Goal: Task Accomplishment & Management: Manage account settings

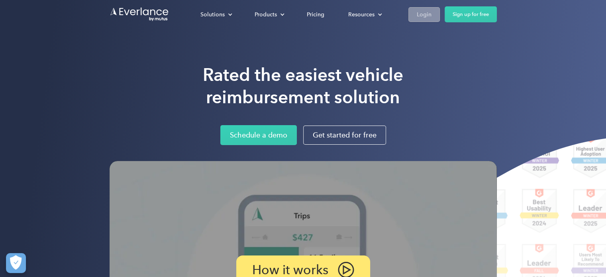
click at [430, 13] on div "Login" at bounding box center [424, 15] width 15 height 10
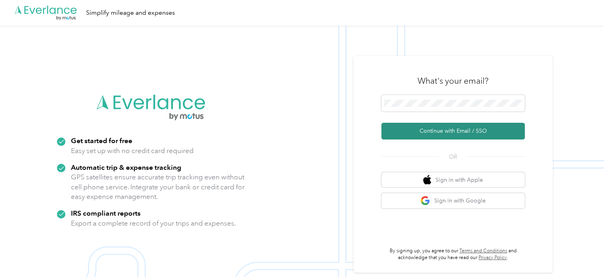
click at [440, 135] on button "Continue with Email / SSO" at bounding box center [452, 131] width 143 height 17
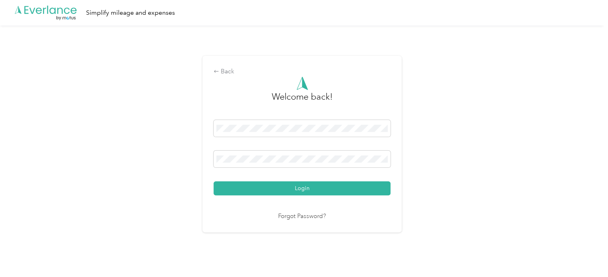
click at [325, 190] on button "Login" at bounding box center [302, 188] width 177 height 14
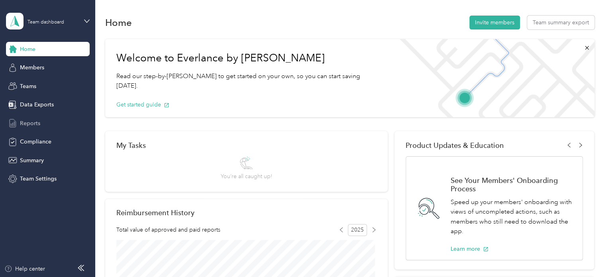
click at [31, 122] on span "Reports" at bounding box center [30, 123] width 20 height 8
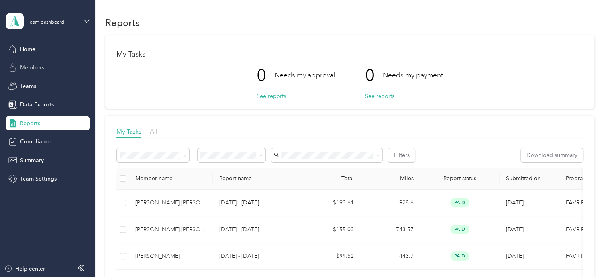
click at [41, 68] on span "Members" at bounding box center [32, 67] width 24 height 8
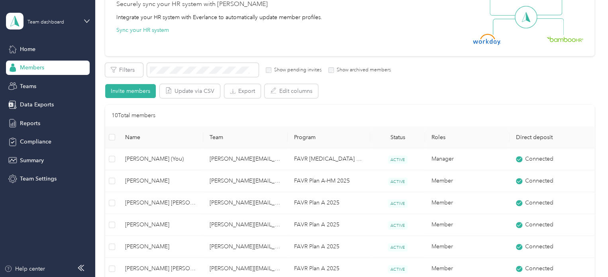
scroll to position [80, 0]
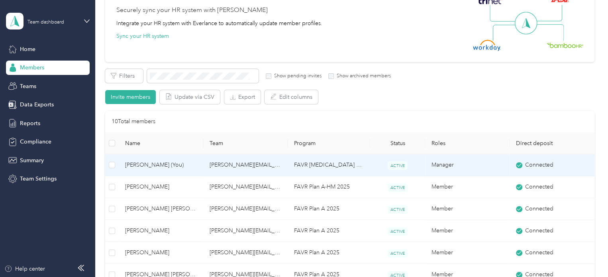
click at [149, 166] on span "[PERSON_NAME] (You)" at bounding box center [161, 165] width 72 height 9
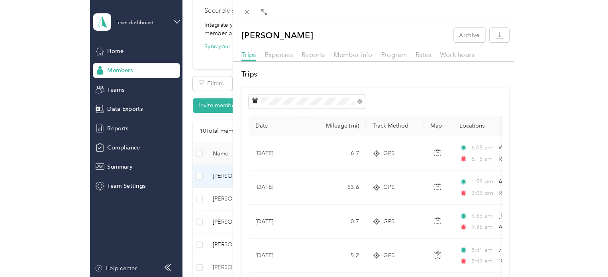
scroll to position [80, 0]
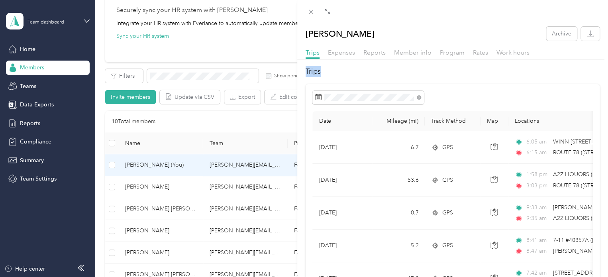
drag, startPoint x: 426, startPoint y: 66, endPoint x: 376, endPoint y: 63, distance: 49.9
drag, startPoint x: 379, startPoint y: 22, endPoint x: 341, endPoint y: 18, distance: 37.7
click at [325, 12] on icon at bounding box center [327, 11] width 6 height 6
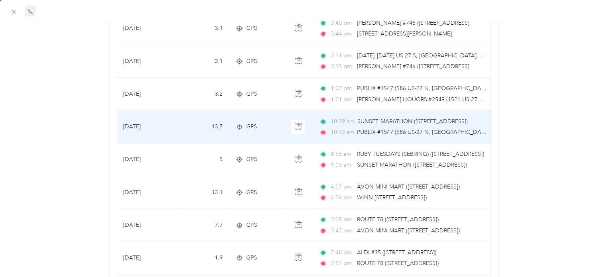
scroll to position [742, 0]
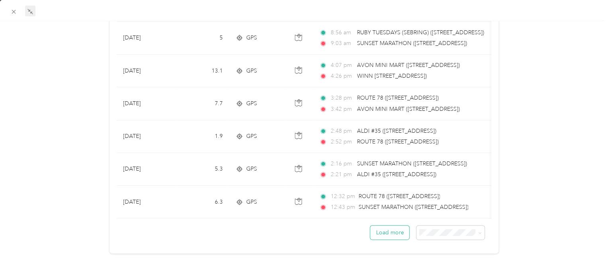
click at [392, 226] on button "Load more" at bounding box center [389, 233] width 39 height 14
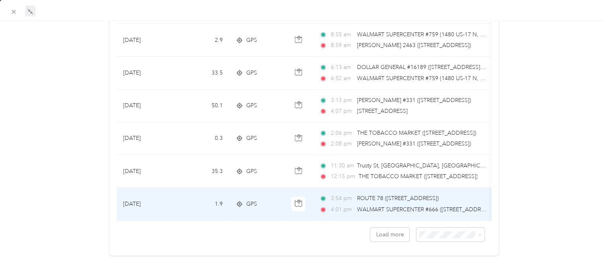
scroll to position [1559, 0]
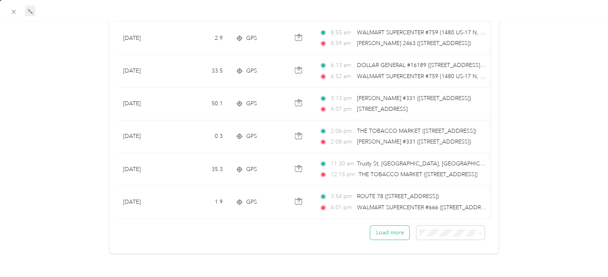
click at [381, 226] on button "Load more" at bounding box center [389, 233] width 39 height 14
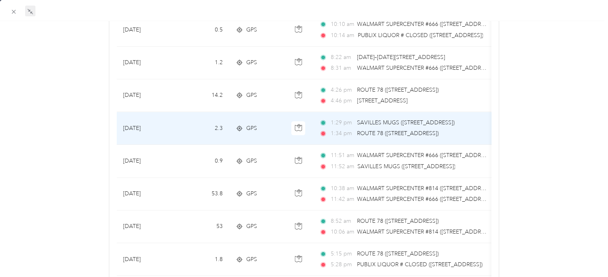
scroll to position [1815, 0]
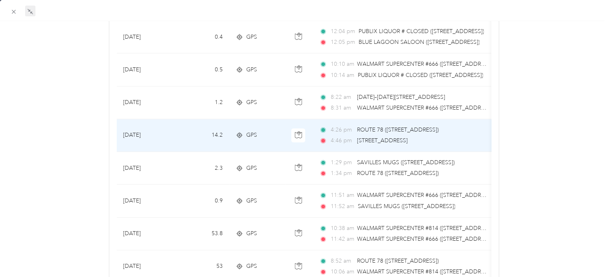
click at [443, 130] on div "4:26 pm ROUTE 78 (2100 SCENIC HWY, SEBRING, FL) 4:46 pm 5510 Knight Ave, Sebrin…" at bounding box center [402, 136] width 167 height 20
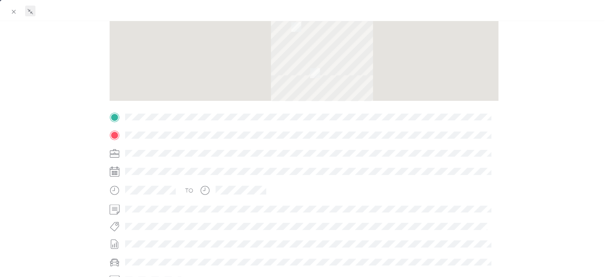
scroll to position [37, 0]
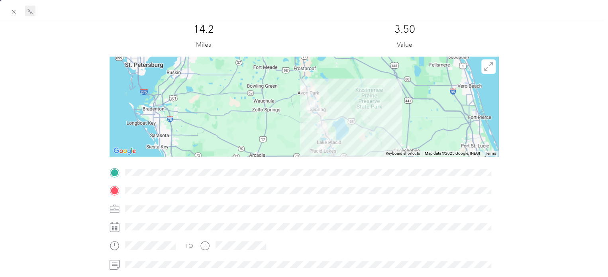
click at [563, 81] on div "BACK Jacob A. Mcclelland Trips Trip details Trip details This trip cannot be ed…" at bounding box center [304, 200] width 608 height 420
click at [16, 10] on icon at bounding box center [13, 11] width 7 height 7
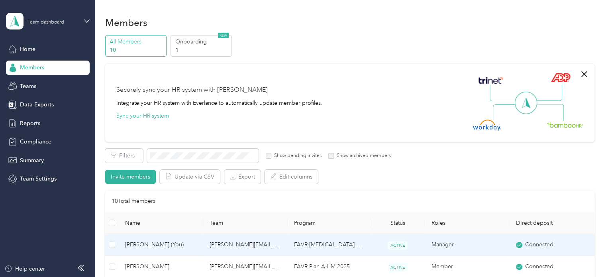
click at [143, 247] on span "[PERSON_NAME] (You)" at bounding box center [161, 244] width 72 height 9
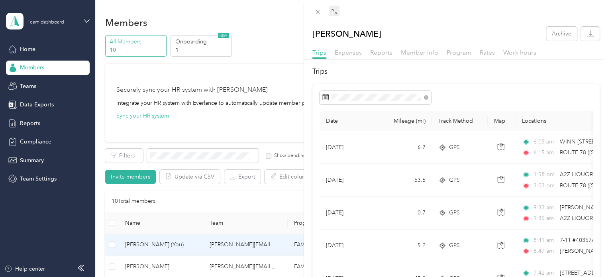
click at [333, 10] on icon at bounding box center [334, 11] width 6 height 6
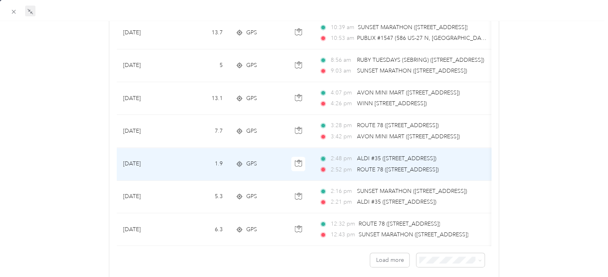
scroll to position [742, 0]
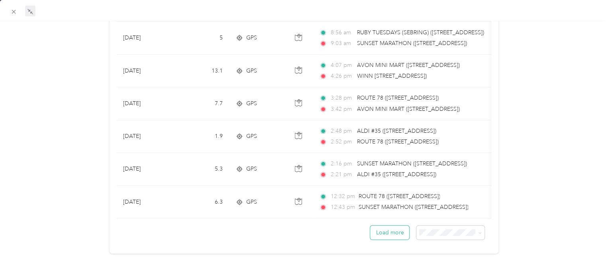
click at [371, 228] on button "Load more" at bounding box center [389, 233] width 39 height 14
click at [381, 226] on button "Load more" at bounding box center [389, 233] width 39 height 14
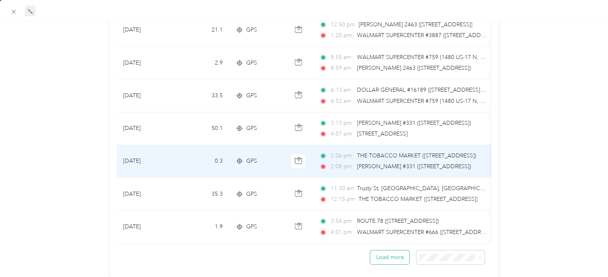
scroll to position [1559, 0]
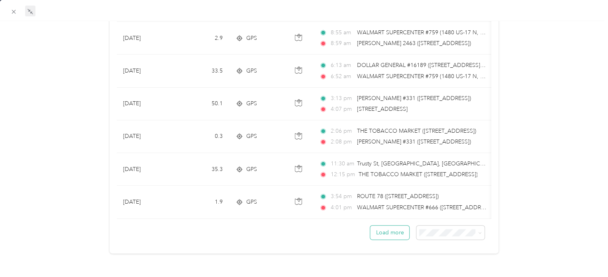
click at [382, 226] on button "Load more" at bounding box center [389, 233] width 39 height 14
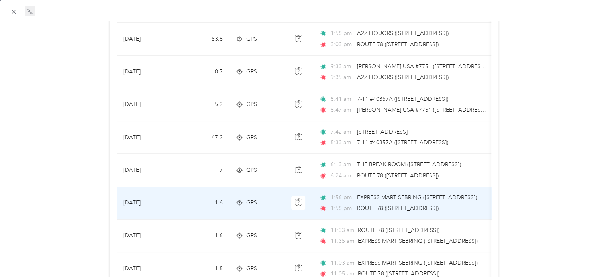
scroll to position [0, 0]
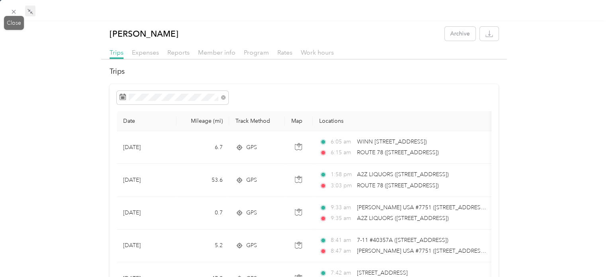
click at [16, 16] on div "Close" at bounding box center [14, 23] width 20 height 14
click at [12, 11] on icon at bounding box center [13, 11] width 7 height 7
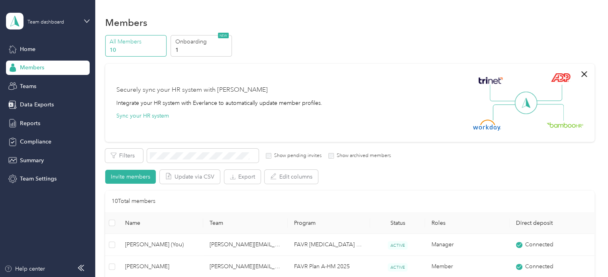
click at [131, 40] on p "All Members" at bounding box center [137, 41] width 54 height 8
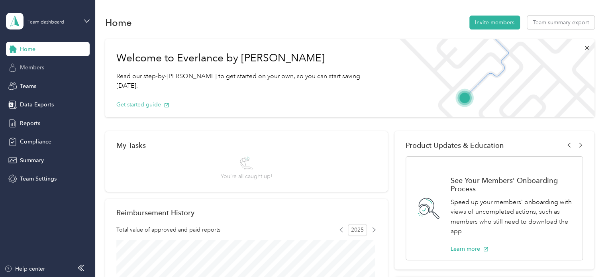
click at [24, 70] on span "Members" at bounding box center [32, 67] width 24 height 8
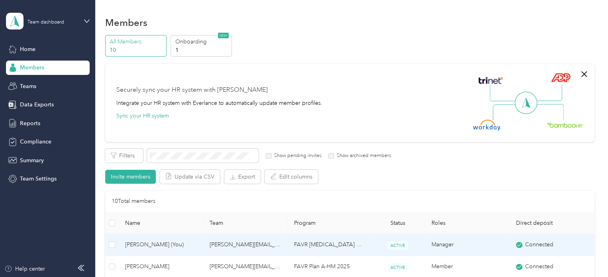
click at [171, 244] on span "[PERSON_NAME] (You)" at bounding box center [161, 244] width 72 height 9
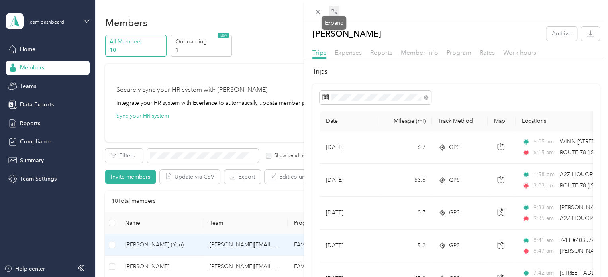
click at [330, 11] on span at bounding box center [334, 11] width 10 height 11
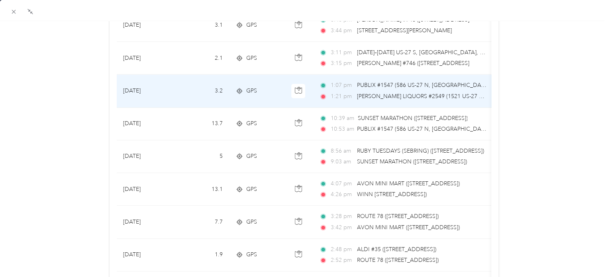
scroll to position [742, 0]
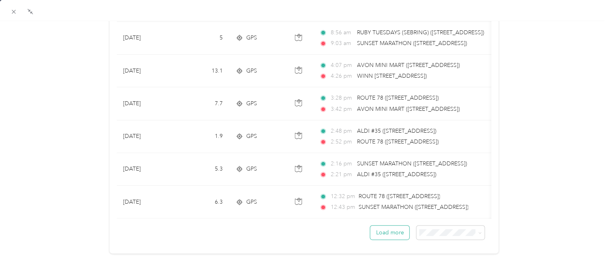
click at [376, 226] on button "Load more" at bounding box center [389, 233] width 39 height 14
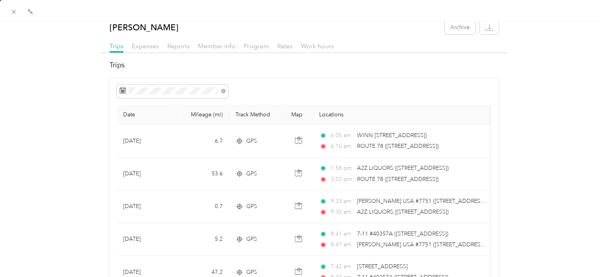
scroll to position [0, 0]
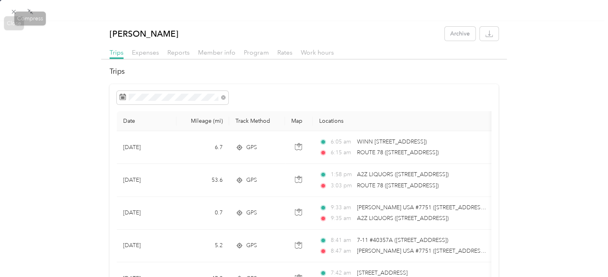
click at [13, 14] on icon at bounding box center [13, 11] width 7 height 7
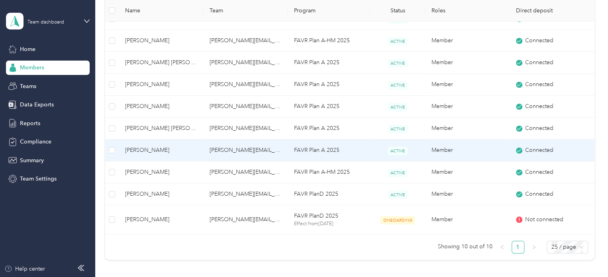
scroll to position [239, 0]
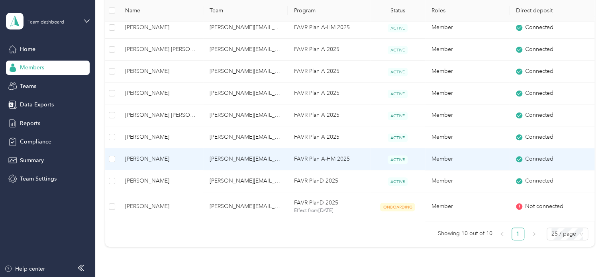
click at [145, 158] on span "[PERSON_NAME]" at bounding box center [161, 159] width 72 height 9
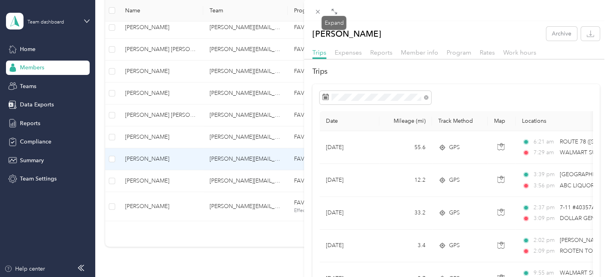
click at [331, 13] on icon at bounding box center [334, 11] width 6 height 6
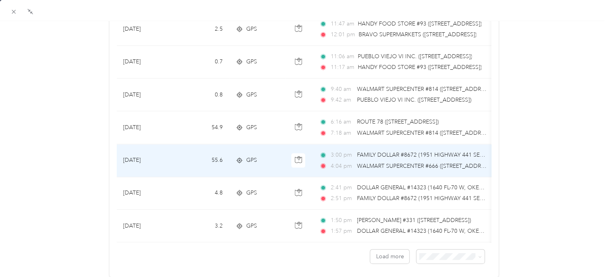
scroll to position [742, 0]
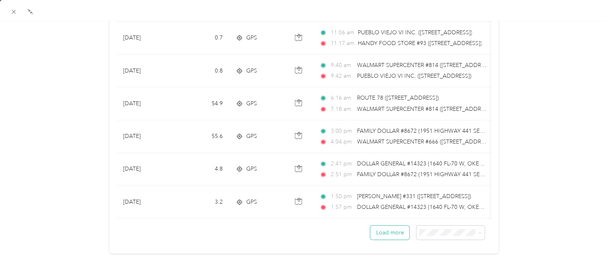
click at [381, 226] on button "Load more" at bounding box center [389, 233] width 39 height 14
click at [385, 229] on button "Load more" at bounding box center [389, 233] width 39 height 14
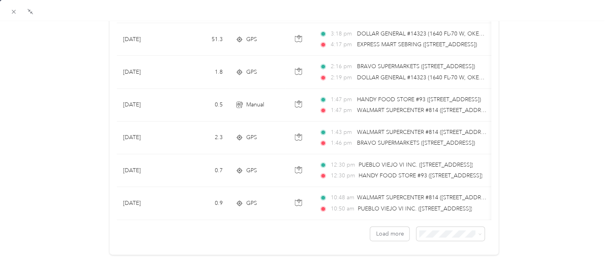
scroll to position [1559, 0]
click at [381, 226] on button "Load more" at bounding box center [389, 233] width 39 height 14
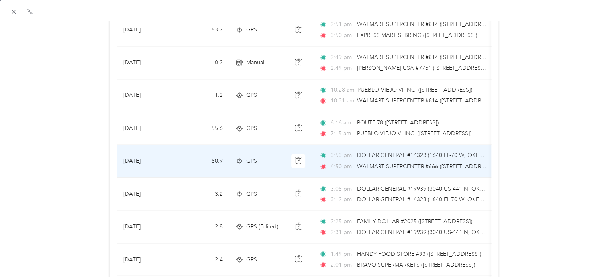
scroll to position [2356, 0]
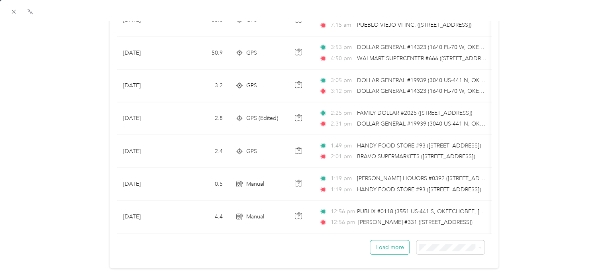
click at [387, 247] on button "Load more" at bounding box center [389, 247] width 39 height 14
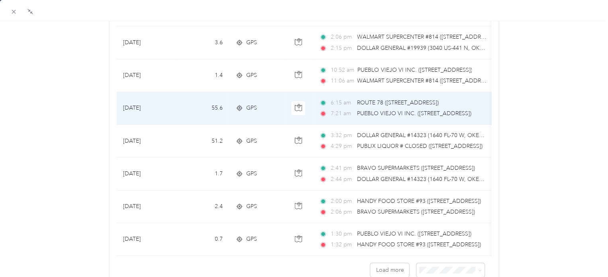
scroll to position [3194, 0]
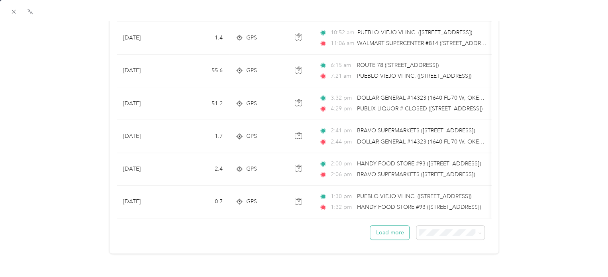
click at [385, 226] on button "Load more" at bounding box center [389, 233] width 39 height 14
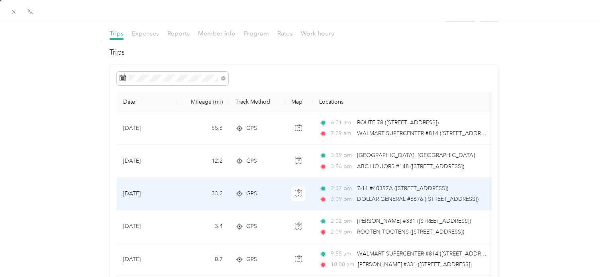
scroll to position [6, 0]
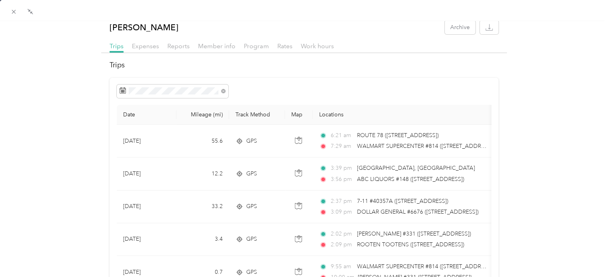
click at [18, 12] on span at bounding box center [13, 11] width 11 height 11
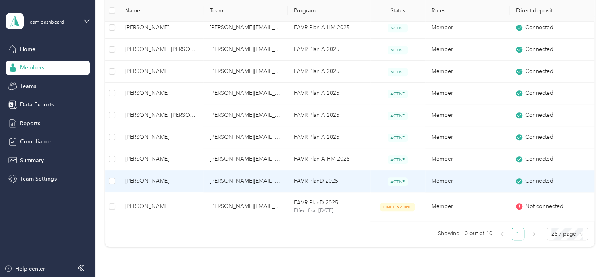
click at [271, 180] on td "[PERSON_NAME][EMAIL_ADDRESS][PERSON_NAME][DOMAIN_NAME]" at bounding box center [245, 181] width 84 height 22
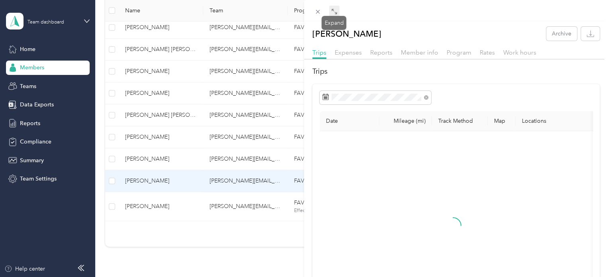
click at [332, 14] on icon at bounding box center [334, 11] width 6 height 6
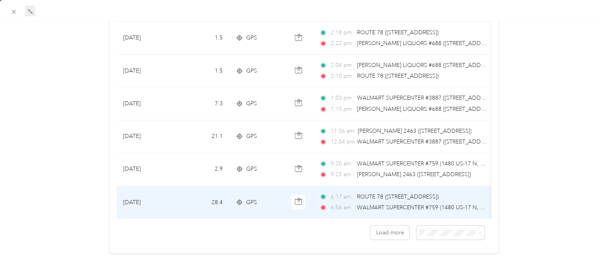
scroll to position [742, 0]
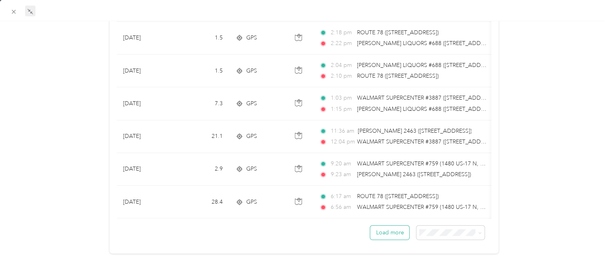
click at [383, 229] on button "Load more" at bounding box center [389, 233] width 39 height 14
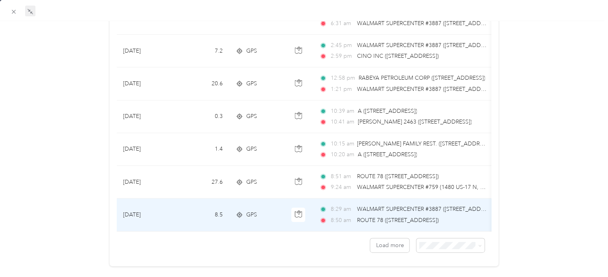
scroll to position [1559, 0]
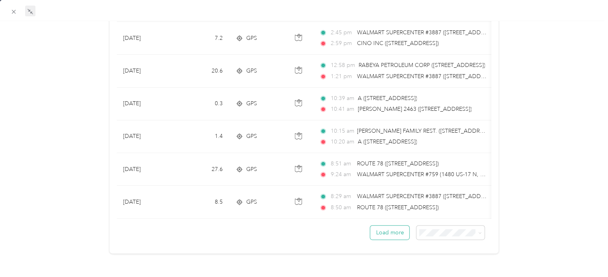
click at [387, 226] on button "Load more" at bounding box center [389, 233] width 39 height 14
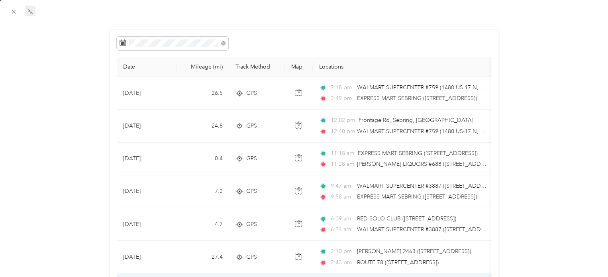
scroll to position [0, 0]
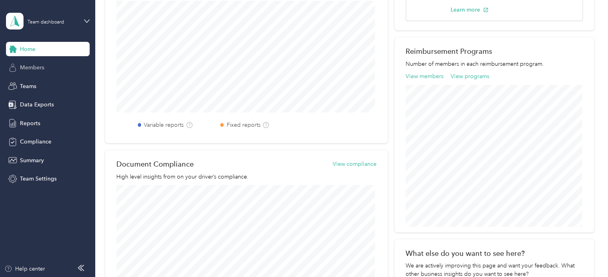
click at [44, 69] on span "Members" at bounding box center [32, 67] width 24 height 8
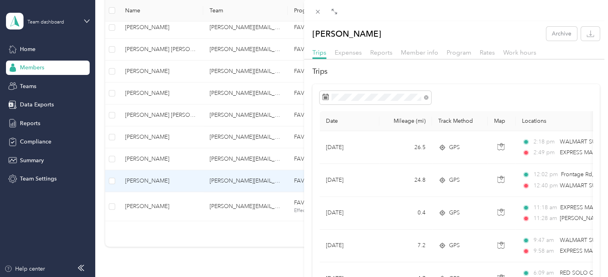
click at [146, 72] on div "[PERSON_NAME] Archive Trips Expenses Reports Member info Program Rates Work hou…" at bounding box center [304, 138] width 608 height 277
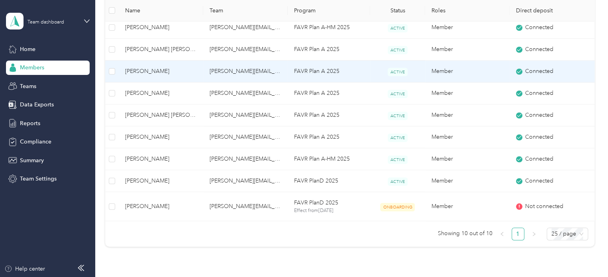
click at [169, 73] on span "[PERSON_NAME]" at bounding box center [161, 71] width 72 height 9
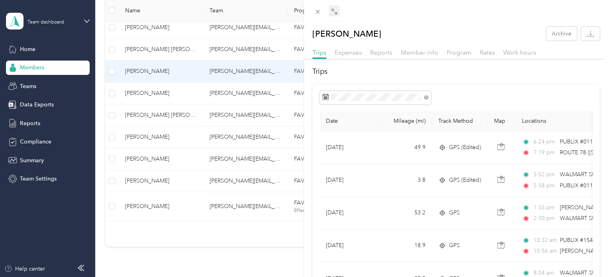
click at [334, 9] on icon at bounding box center [334, 11] width 6 height 6
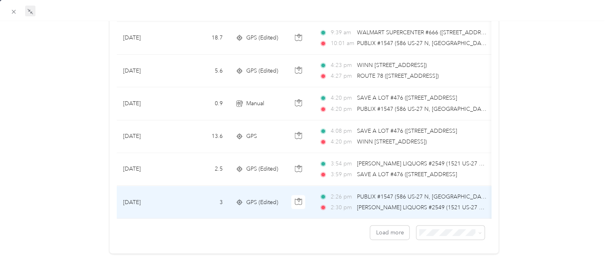
scroll to position [742, 0]
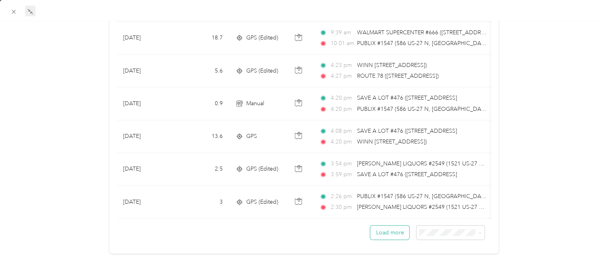
click at [371, 227] on button "Load more" at bounding box center [389, 233] width 39 height 14
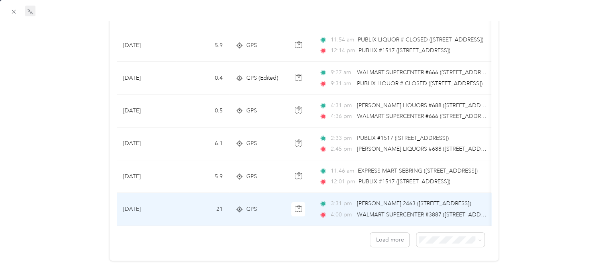
scroll to position [1559, 0]
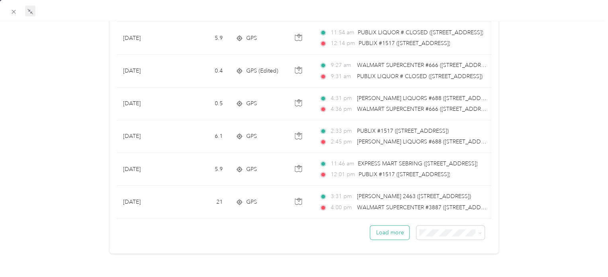
click at [375, 231] on button "Load more" at bounding box center [389, 233] width 39 height 14
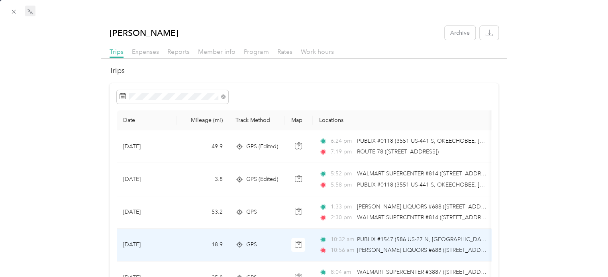
scroll to position [0, 0]
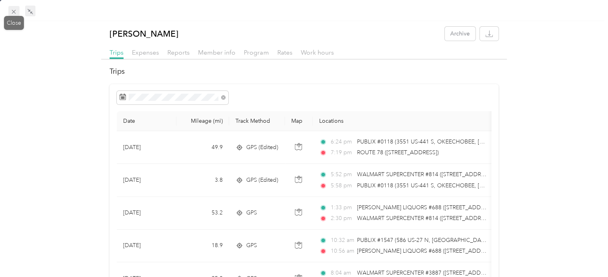
click at [13, 11] on icon at bounding box center [14, 12] width 4 height 4
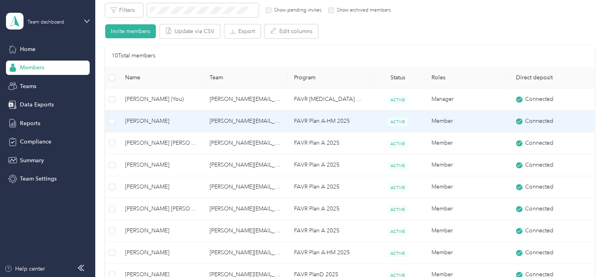
scroll to position [159, 0]
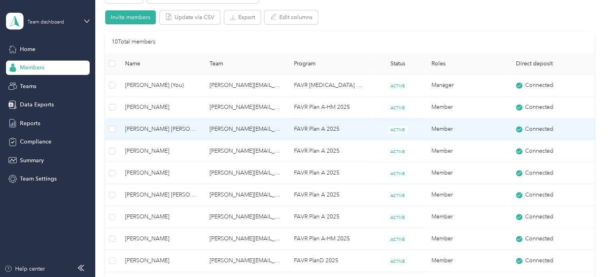
click at [169, 132] on span "[PERSON_NAME] [PERSON_NAME]" at bounding box center [161, 129] width 72 height 9
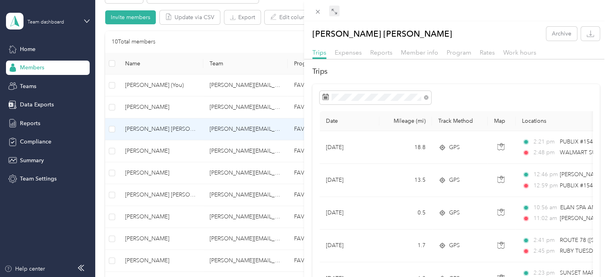
click at [335, 12] on icon at bounding box center [334, 11] width 6 height 6
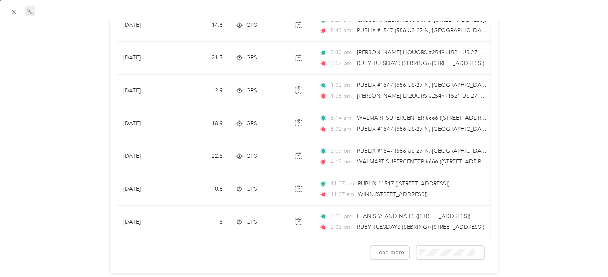
scroll to position [742, 0]
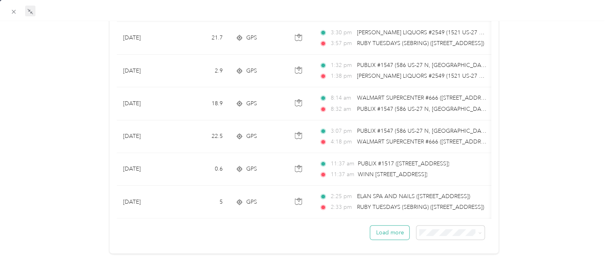
click at [391, 227] on button "Load more" at bounding box center [389, 233] width 39 height 14
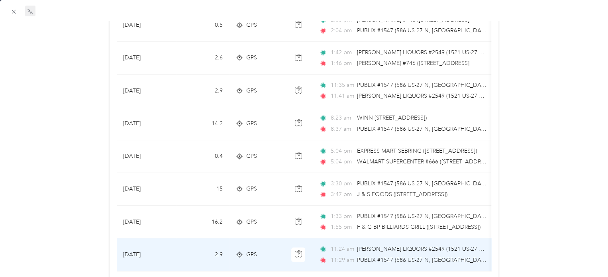
scroll to position [1559, 0]
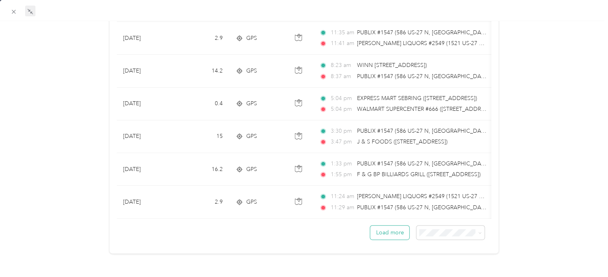
click at [387, 226] on button "Load more" at bounding box center [389, 233] width 39 height 14
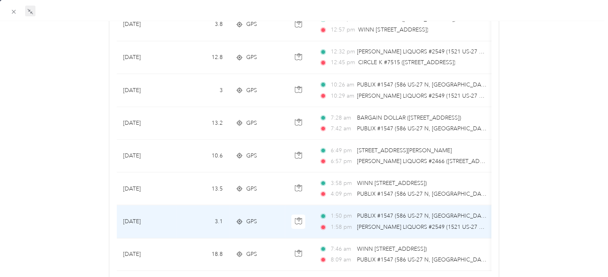
scroll to position [2377, 0]
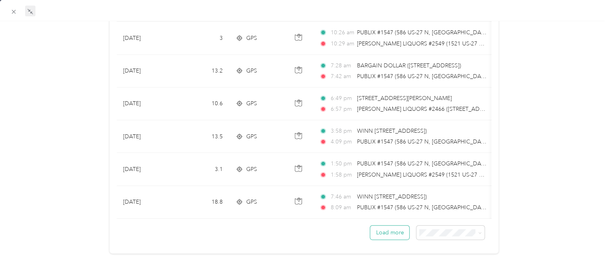
click at [396, 228] on button "Load more" at bounding box center [389, 233] width 39 height 14
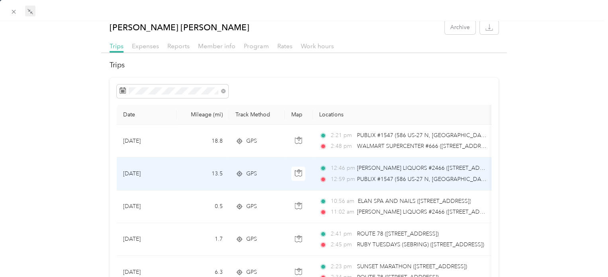
scroll to position [0, 0]
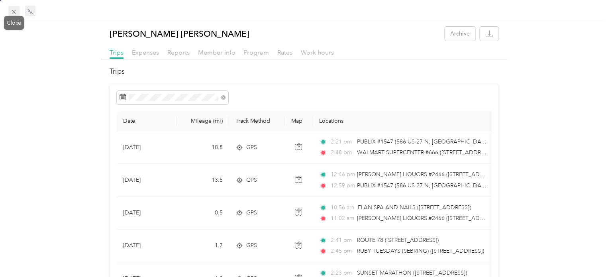
click at [12, 9] on icon at bounding box center [13, 11] width 7 height 7
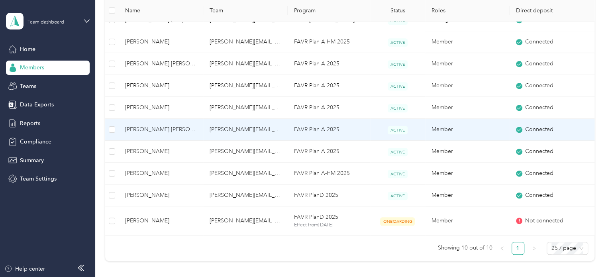
scroll to position [239, 0]
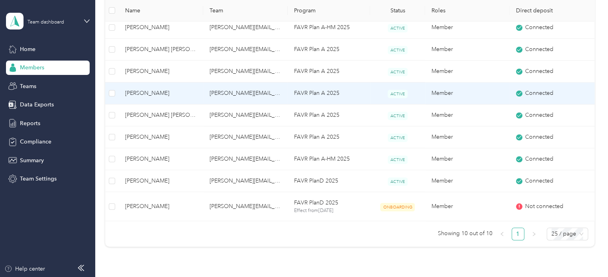
click at [148, 92] on span "[PERSON_NAME]" at bounding box center [161, 93] width 72 height 9
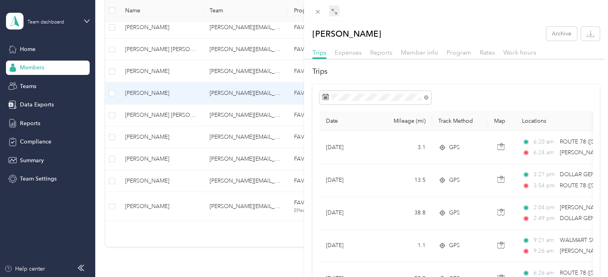
click at [333, 9] on icon at bounding box center [334, 11] width 6 height 6
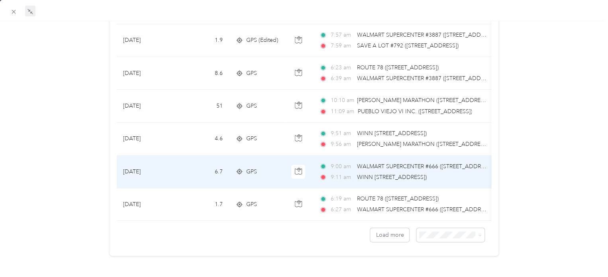
scroll to position [742, 0]
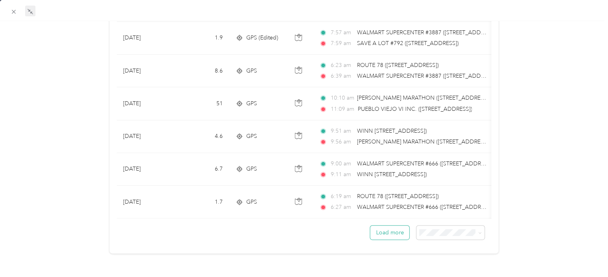
click at [393, 226] on button "Load more" at bounding box center [389, 233] width 39 height 14
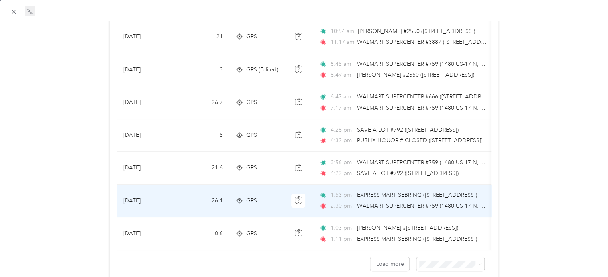
scroll to position [1559, 0]
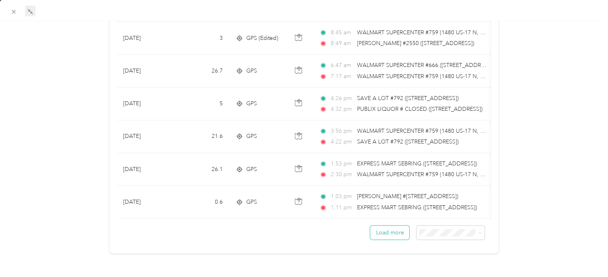
click at [393, 231] on button "Load more" at bounding box center [389, 233] width 39 height 14
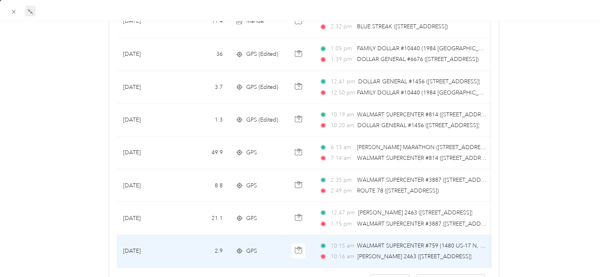
scroll to position [2377, 0]
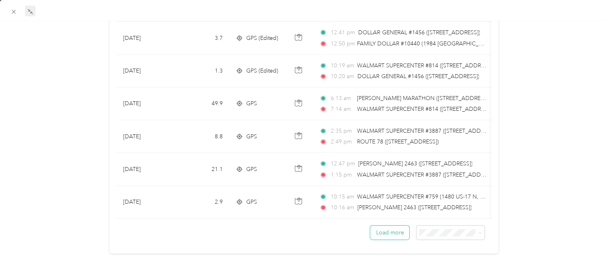
click at [387, 226] on button "Load more" at bounding box center [389, 233] width 39 height 14
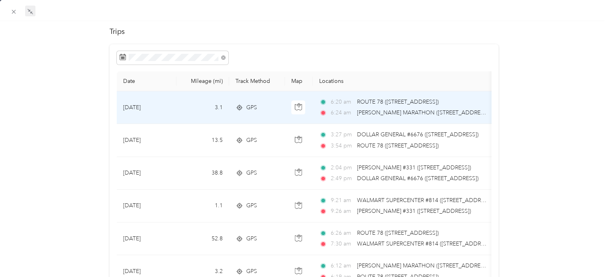
scroll to position [26, 0]
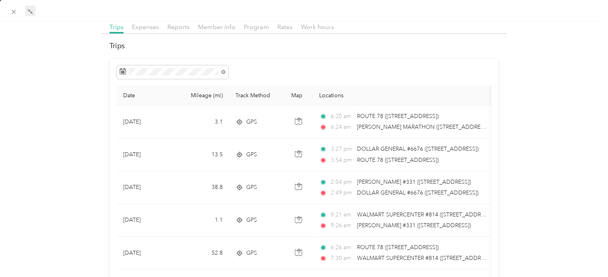
click at [16, 12] on icon at bounding box center [13, 11] width 7 height 7
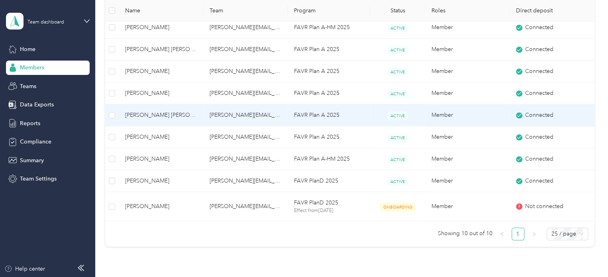
click at [160, 113] on span "[PERSON_NAME] [PERSON_NAME]" at bounding box center [161, 115] width 72 height 9
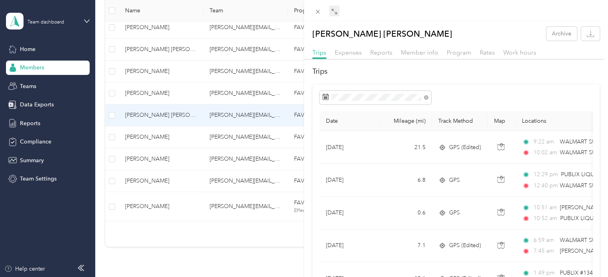
click at [338, 9] on span at bounding box center [334, 11] width 10 height 11
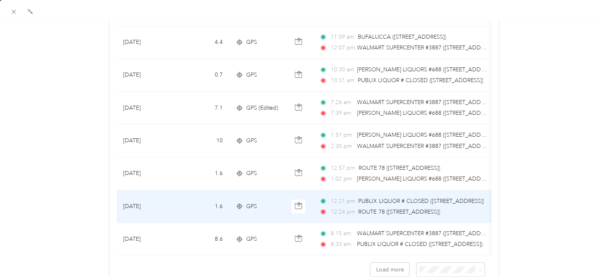
scroll to position [742, 0]
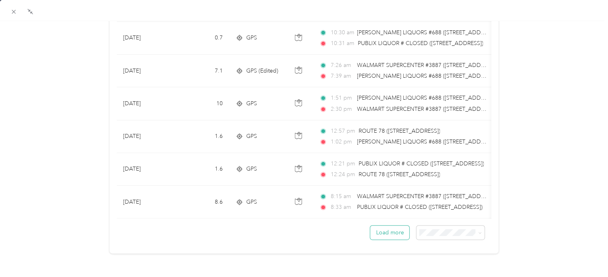
drag, startPoint x: 385, startPoint y: 227, endPoint x: 385, endPoint y: 222, distance: 5.2
click at [385, 226] on button "Load more" at bounding box center [389, 233] width 39 height 14
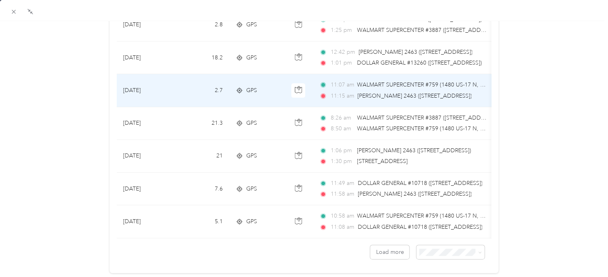
scroll to position [1559, 0]
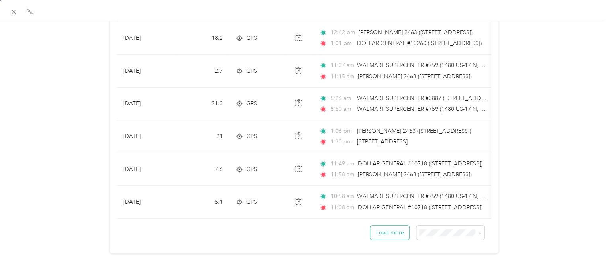
click at [376, 230] on button "Load more" at bounding box center [389, 233] width 39 height 14
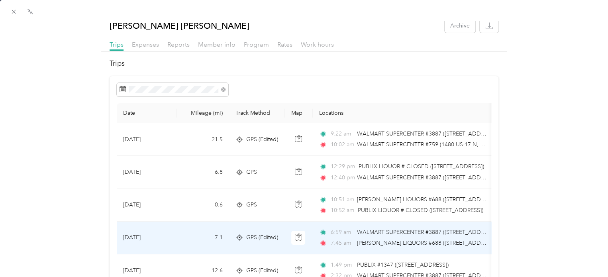
scroll to position [0, 0]
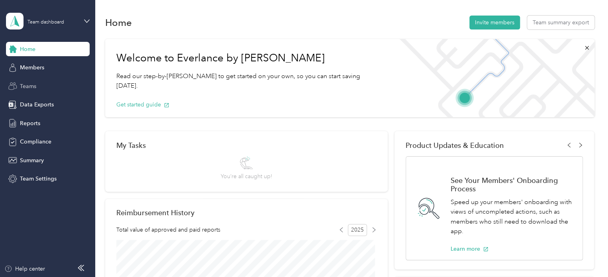
click at [25, 85] on span "Teams" at bounding box center [28, 86] width 16 height 8
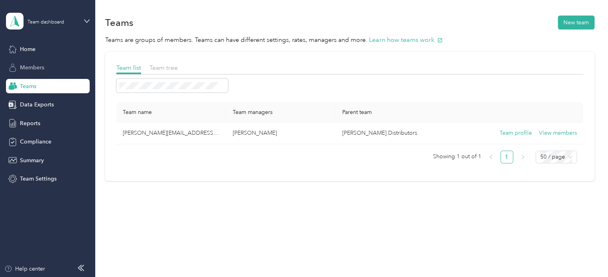
click at [38, 66] on span "Members" at bounding box center [32, 67] width 24 height 8
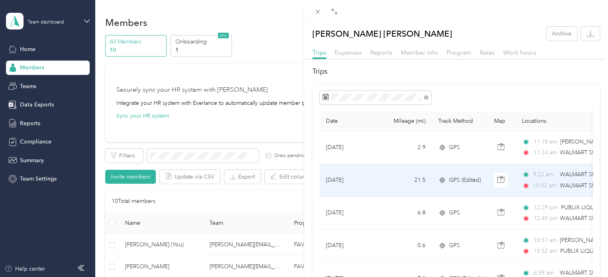
scroll to position [199, 0]
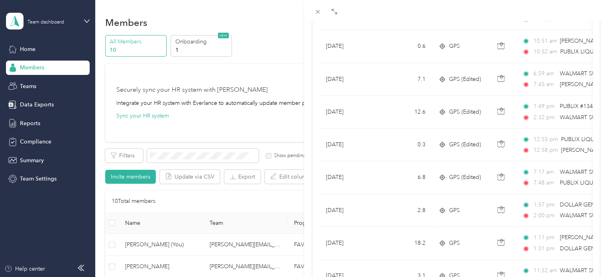
click at [202, 201] on div "[PERSON_NAME] [PERSON_NAME] Archive Trips Expenses Reports Member info Program …" at bounding box center [304, 138] width 608 height 277
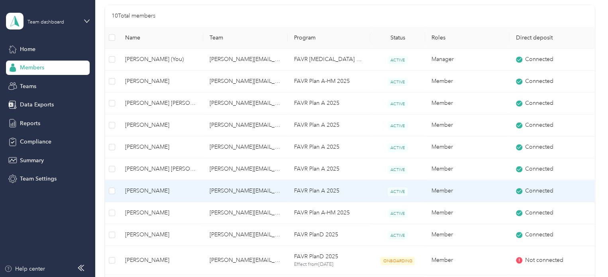
scroll to position [199, 0]
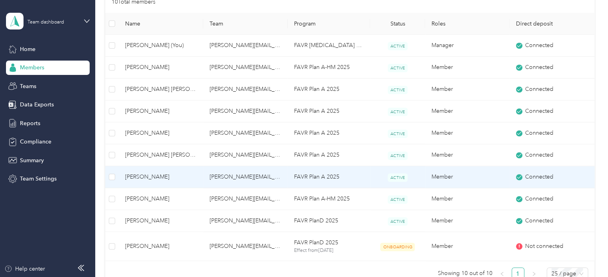
click at [164, 180] on span "[PERSON_NAME]" at bounding box center [161, 177] width 72 height 9
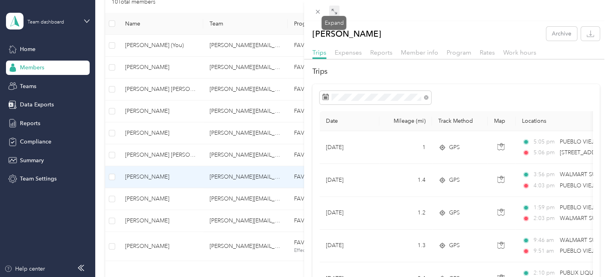
click at [336, 8] on span at bounding box center [334, 11] width 10 height 11
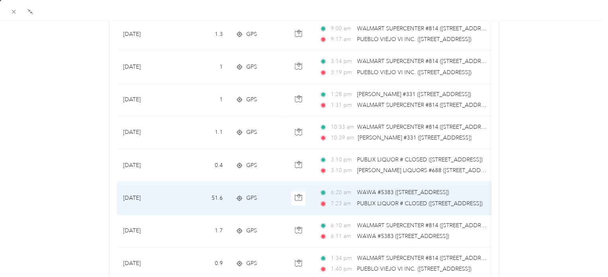
scroll to position [742, 0]
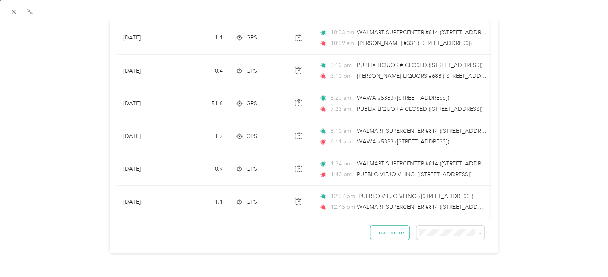
click at [387, 228] on button "Load more" at bounding box center [389, 233] width 39 height 14
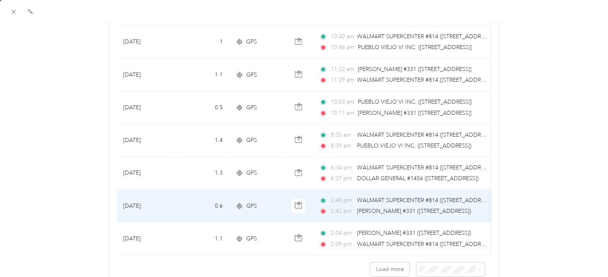
scroll to position [1559, 0]
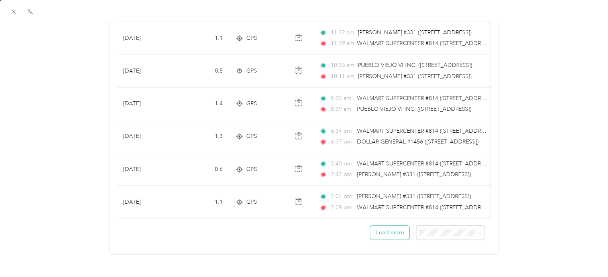
click at [395, 226] on button "Load more" at bounding box center [389, 233] width 39 height 14
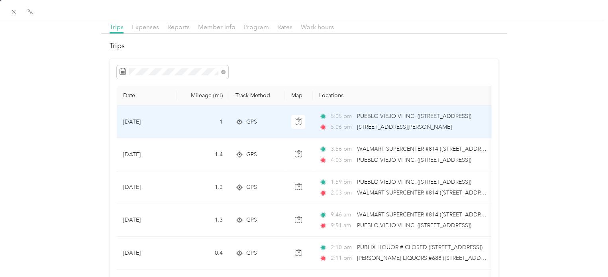
scroll to position [0, 0]
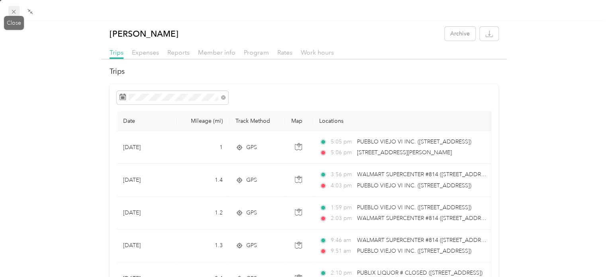
click at [17, 11] on icon at bounding box center [13, 11] width 7 height 7
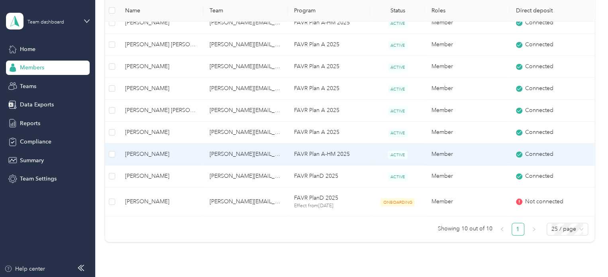
scroll to position [257, 0]
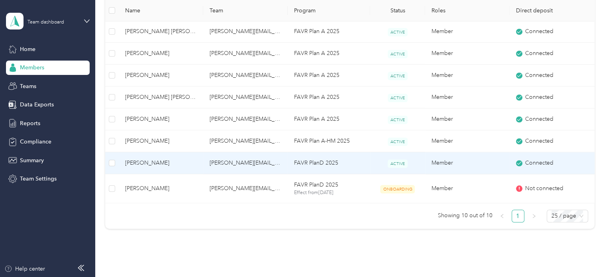
click at [145, 164] on span "[PERSON_NAME]" at bounding box center [161, 163] width 72 height 9
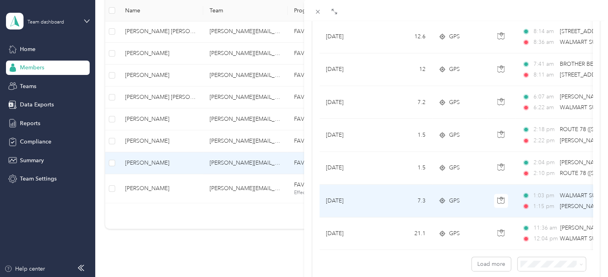
scroll to position [739, 0]
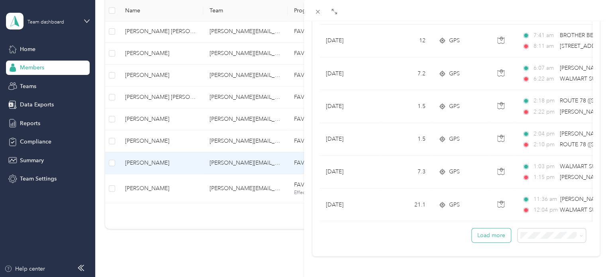
click at [489, 228] on button "Load more" at bounding box center [491, 235] width 39 height 14
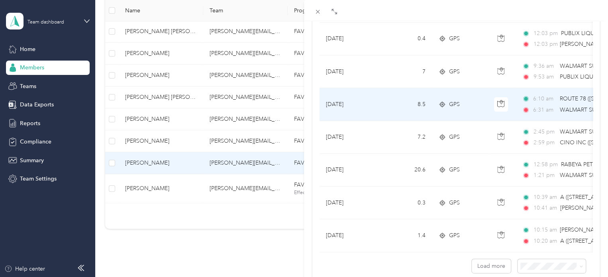
scroll to position [1557, 0]
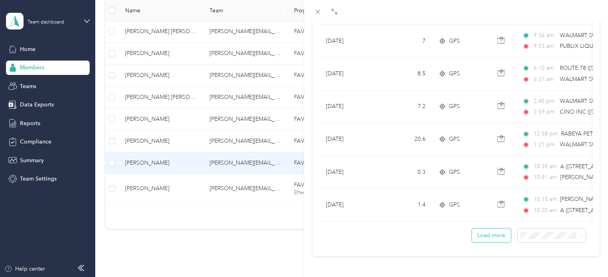
click at [485, 232] on button "Load more" at bounding box center [491, 235] width 39 height 14
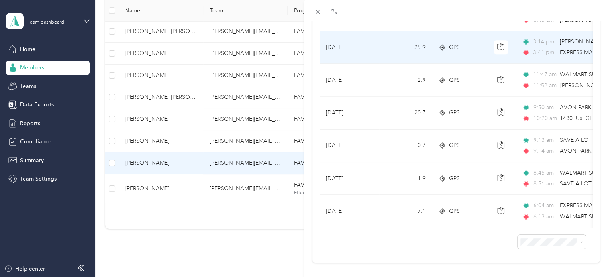
scroll to position [1949, 0]
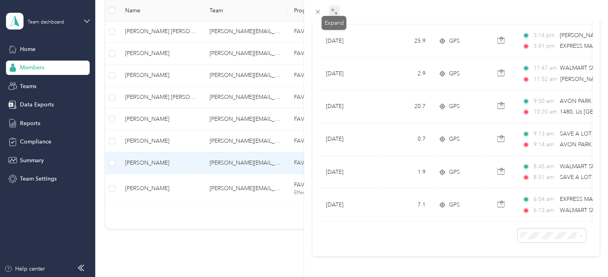
click at [334, 12] on icon at bounding box center [334, 11] width 6 height 6
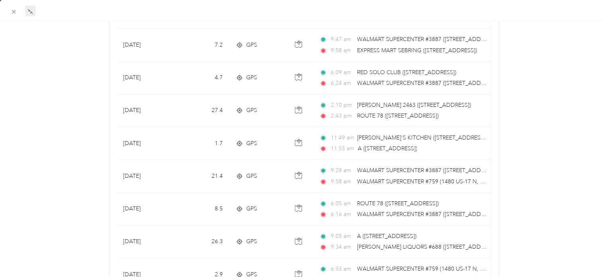
scroll to position [198, 0]
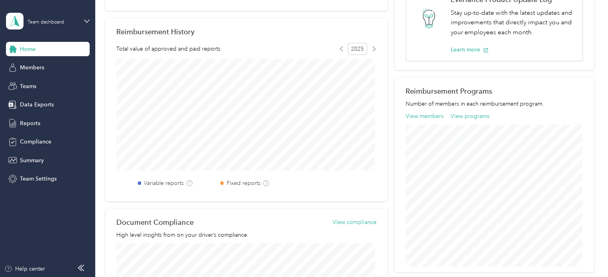
scroll to position [106, 0]
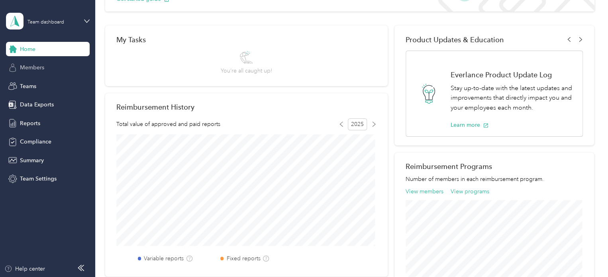
click at [24, 71] on span "Members" at bounding box center [32, 67] width 24 height 8
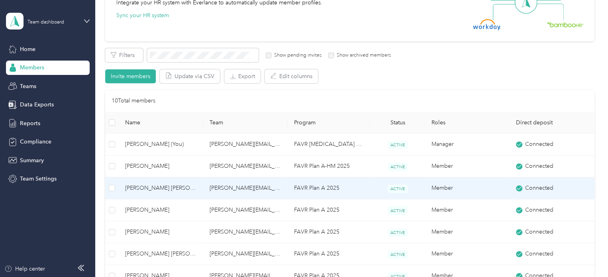
scroll to position [120, 0]
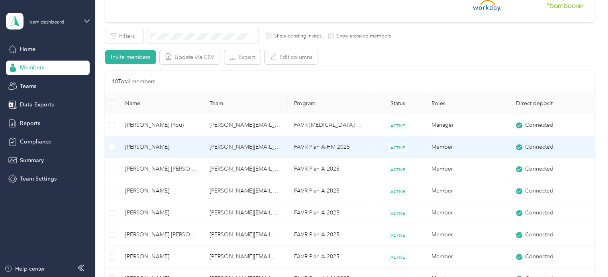
click at [149, 144] on span "[PERSON_NAME]" at bounding box center [161, 147] width 72 height 9
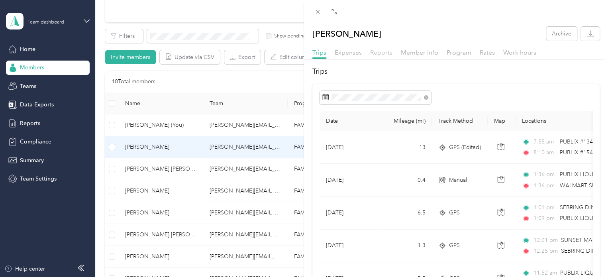
click at [377, 55] on span "Reports" at bounding box center [381, 53] width 22 height 8
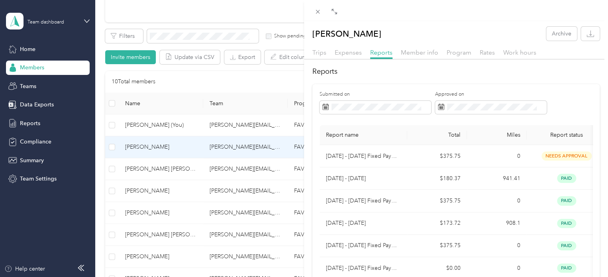
click at [150, 126] on div "Dustin A. Porter Archive Trips Expenses Reports Member info Program Rates Work …" at bounding box center [304, 138] width 608 height 277
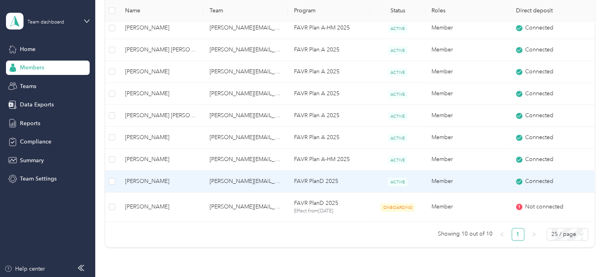
scroll to position [239, 0]
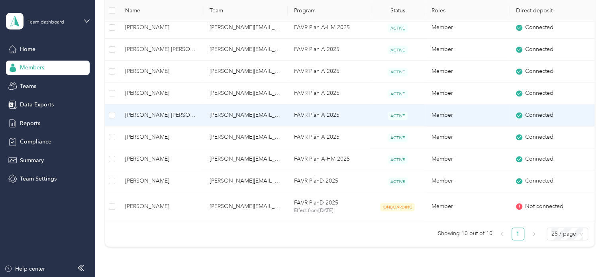
click at [159, 116] on span "[PERSON_NAME] [PERSON_NAME]" at bounding box center [161, 115] width 72 height 9
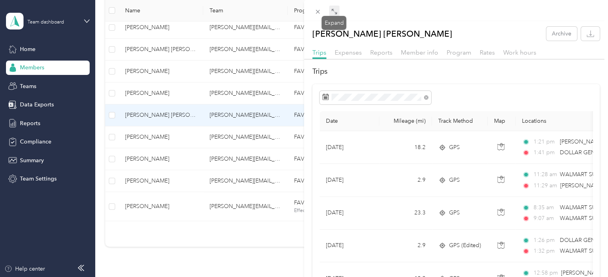
click at [334, 12] on icon at bounding box center [334, 11] width 6 height 6
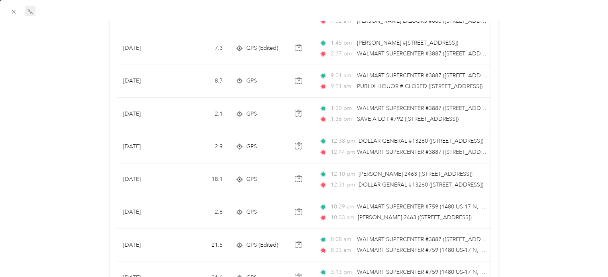
scroll to position [742, 0]
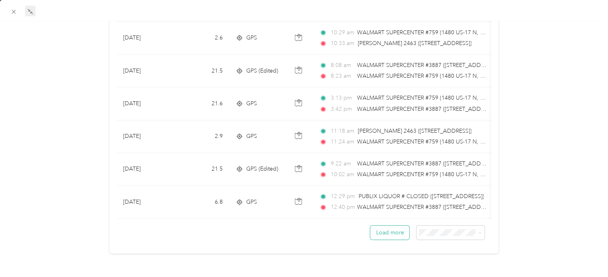
click at [393, 226] on button "Load more" at bounding box center [389, 233] width 39 height 14
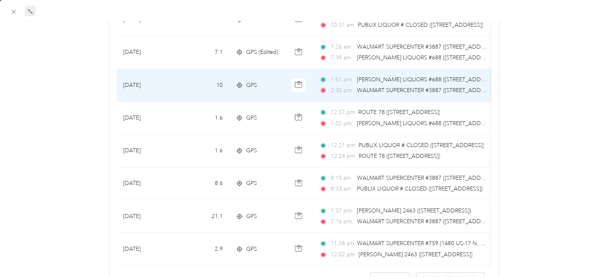
scroll to position [1559, 0]
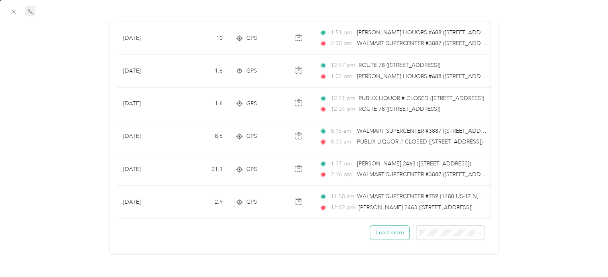
click at [383, 226] on button "Load more" at bounding box center [389, 233] width 39 height 14
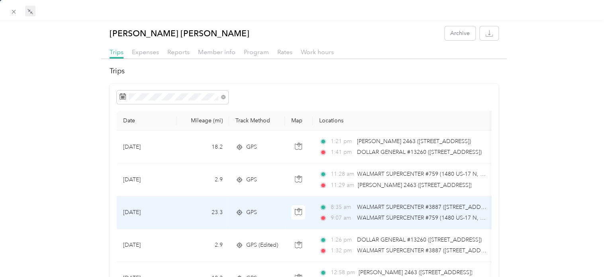
scroll to position [0, 0]
